Goal: Task Accomplishment & Management: Manage account settings

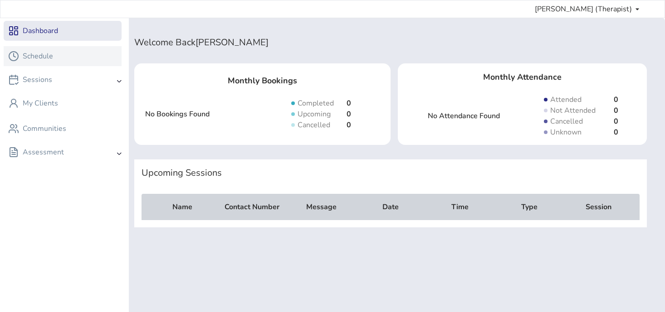
click at [55, 55] on div "Schedule" at bounding box center [62, 56] width 109 height 11
click at [82, 59] on div "Schedule" at bounding box center [62, 56] width 109 height 11
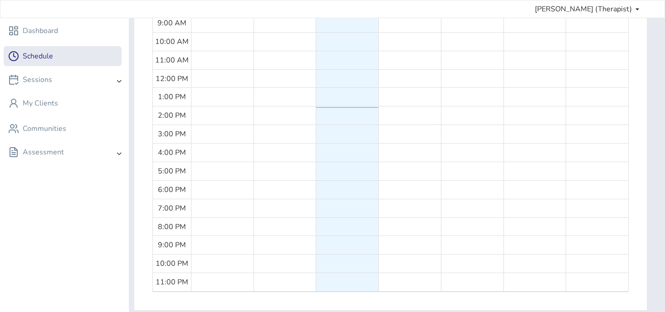
scroll to position [112, 0]
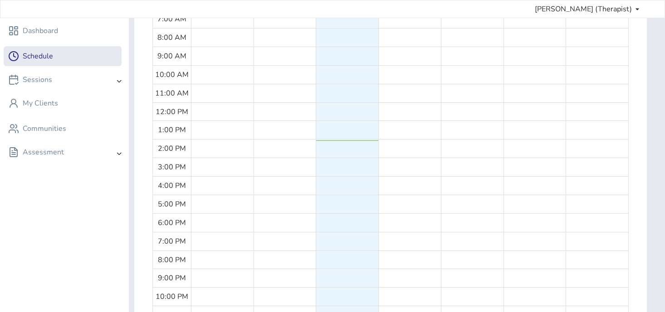
click at [352, 144] on div at bounding box center [347, 167] width 63 height 315
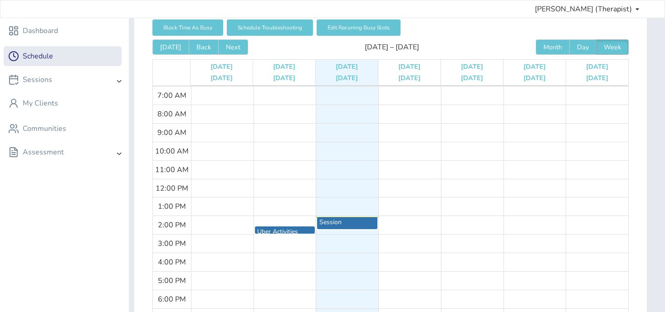
scroll to position [41, 0]
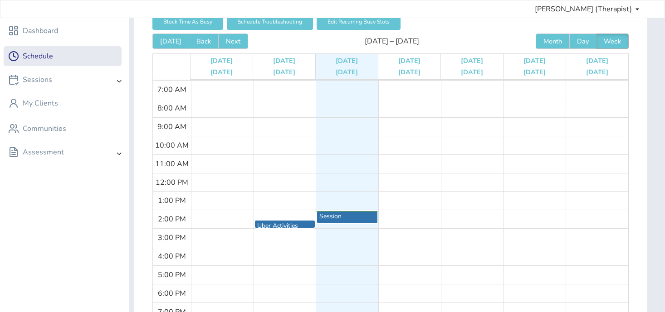
click at [422, 136] on div at bounding box center [409, 238] width 63 height 315
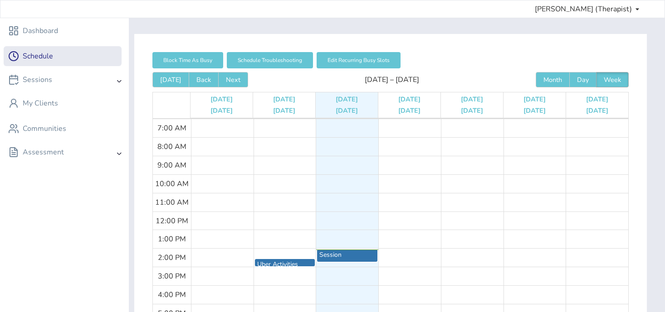
scroll to position [161, 0]
